Goal: Transaction & Acquisition: Purchase product/service

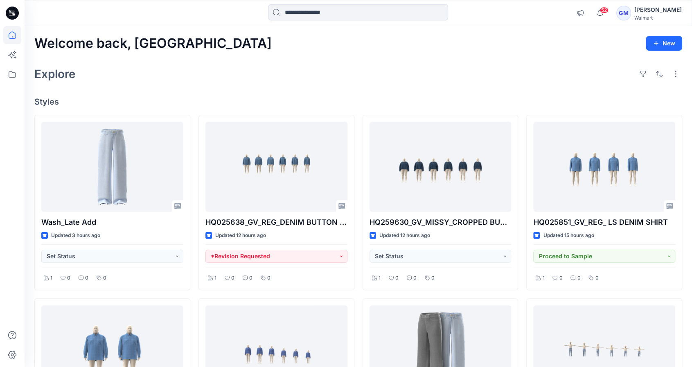
drag, startPoint x: 75, startPoint y: 5, endPoint x: 88, endPoint y: 4, distance: 12.3
click at [75, 5] on div at bounding box center [108, 13] width 167 height 18
click at [294, 7] on input at bounding box center [358, 12] width 180 height 16
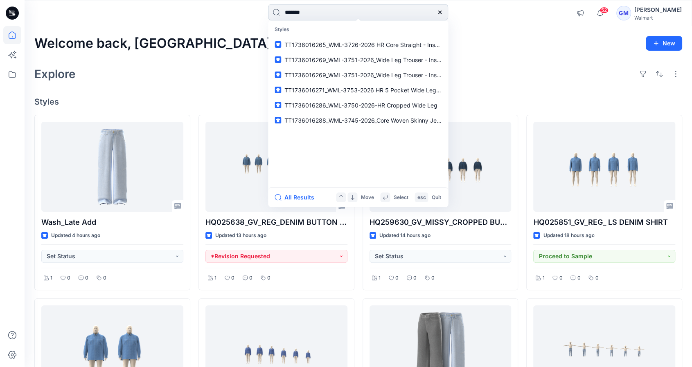
type input "********"
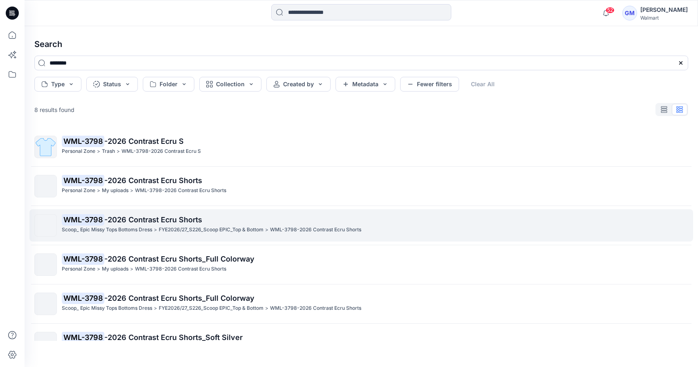
click at [146, 216] on span "-2026 Contrast Ecru Shorts" at bounding box center [153, 220] width 98 height 9
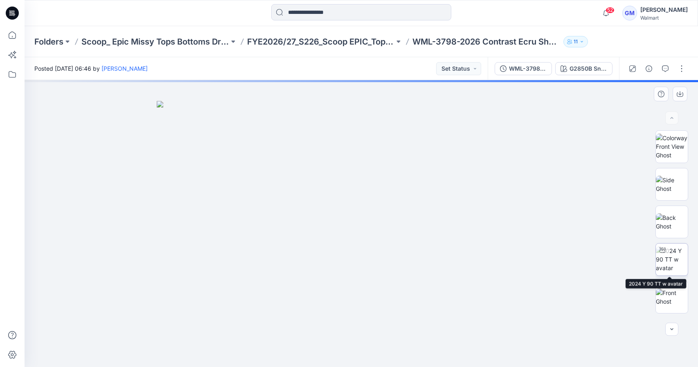
click at [673, 251] on img at bounding box center [672, 260] width 32 height 26
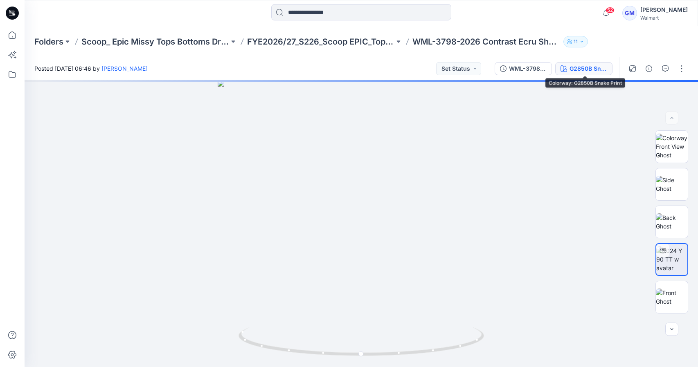
click at [594, 74] on button "G2850B Snake Print" at bounding box center [583, 68] width 57 height 13
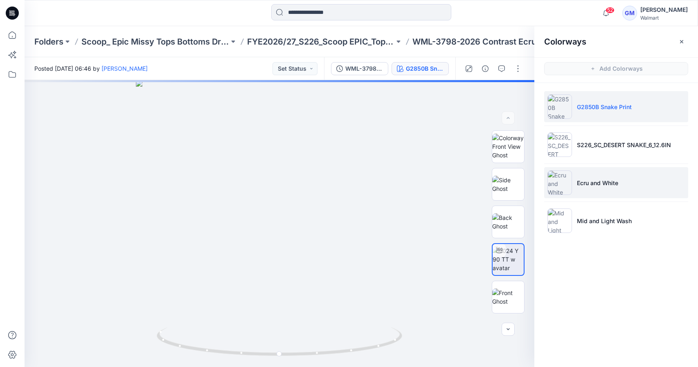
click at [604, 179] on p "Ecru and White" at bounding box center [597, 183] width 41 height 9
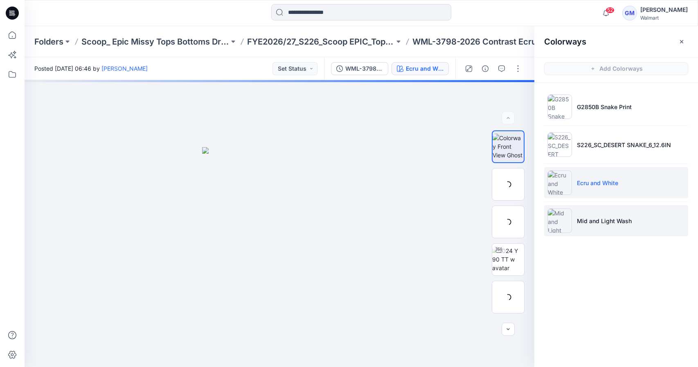
click at [601, 213] on li "Mid and Light Wash" at bounding box center [616, 220] width 144 height 31
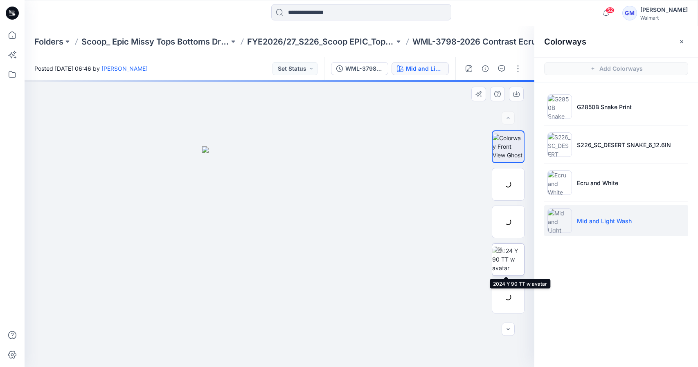
click at [513, 262] on img at bounding box center [508, 260] width 32 height 26
